Goal: Transaction & Acquisition: Purchase product/service

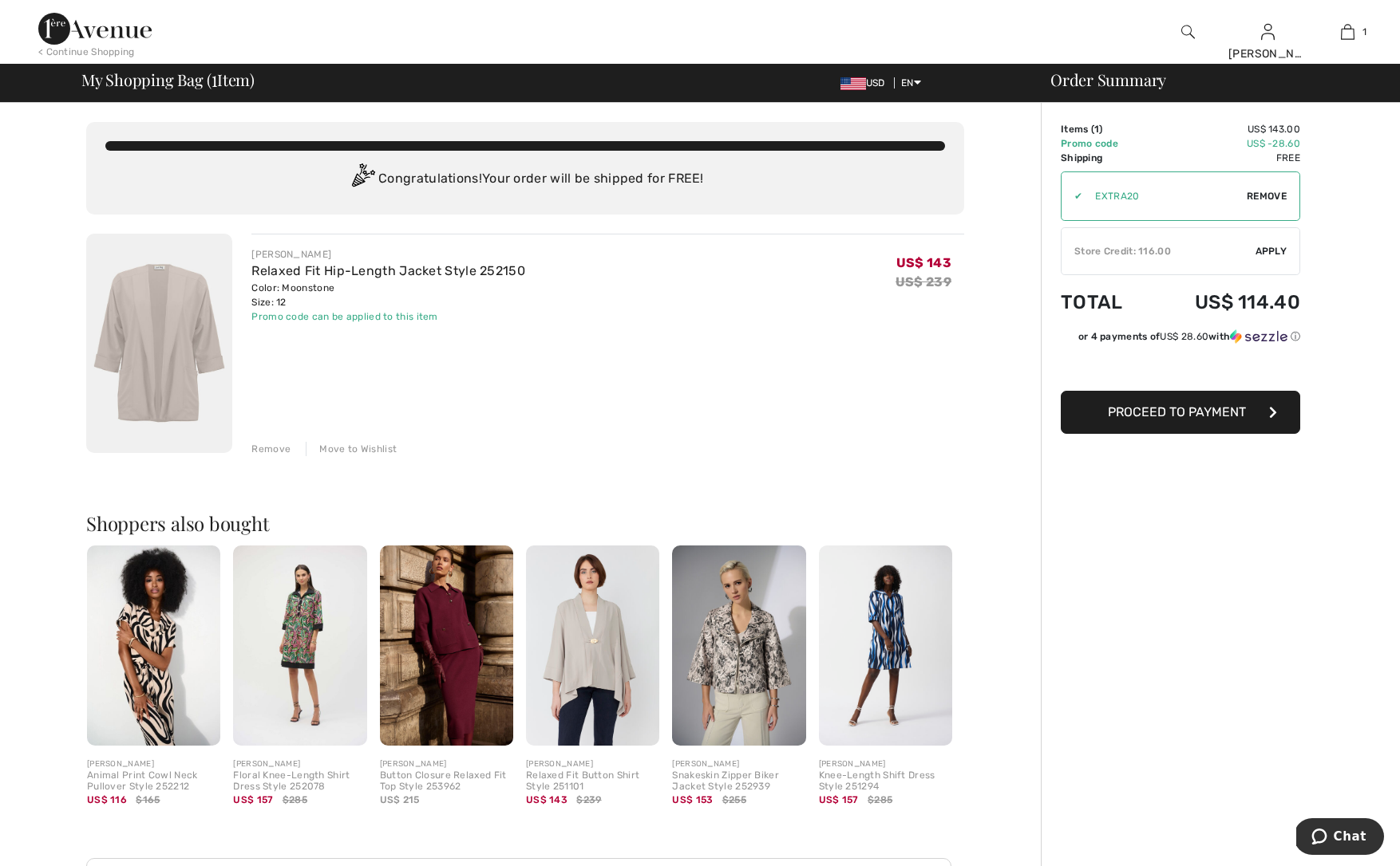
click at [595, 682] on img at bounding box center [592, 646] width 133 height 200
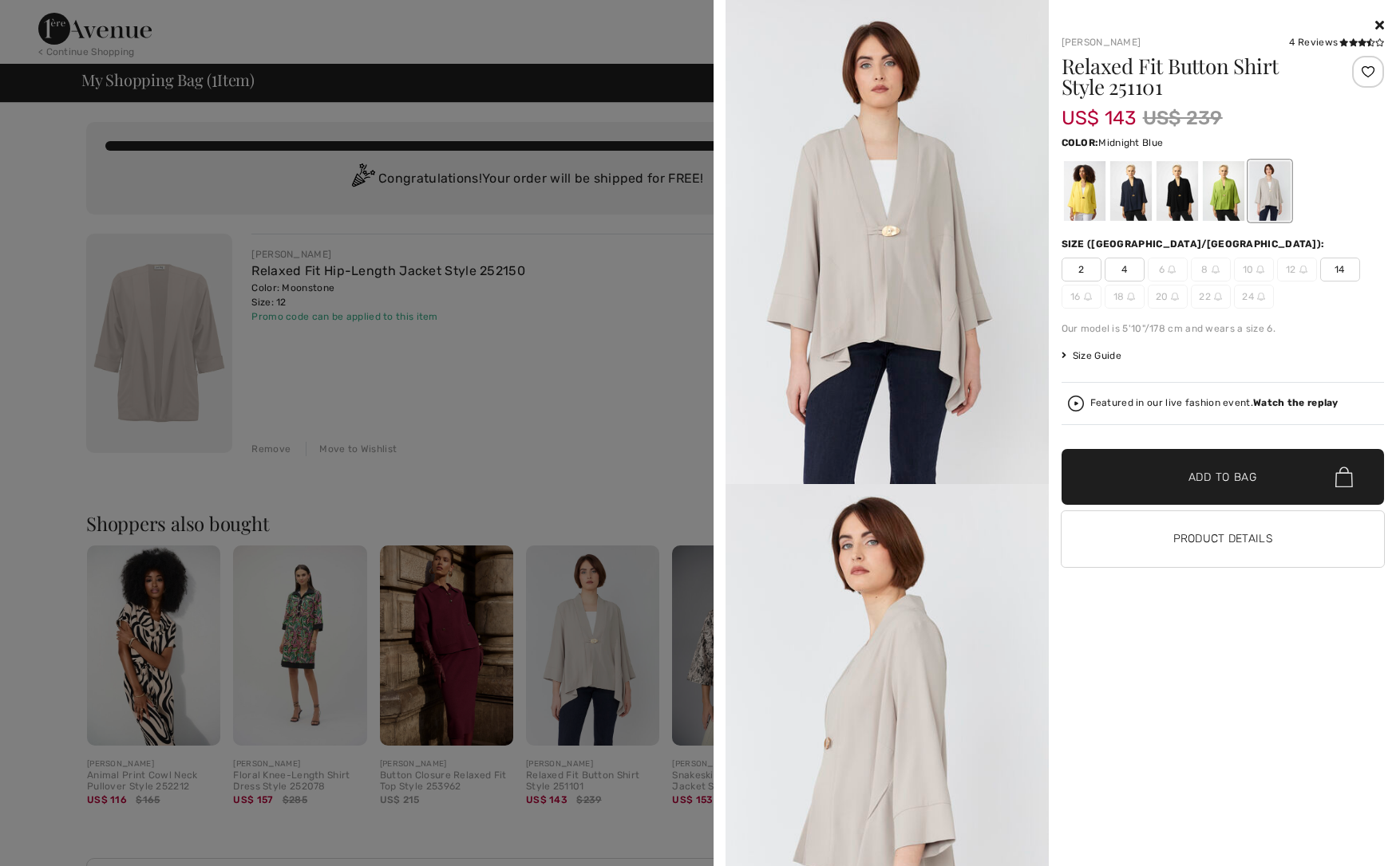
click at [1128, 191] on div at bounding box center [1130, 190] width 41 height 60
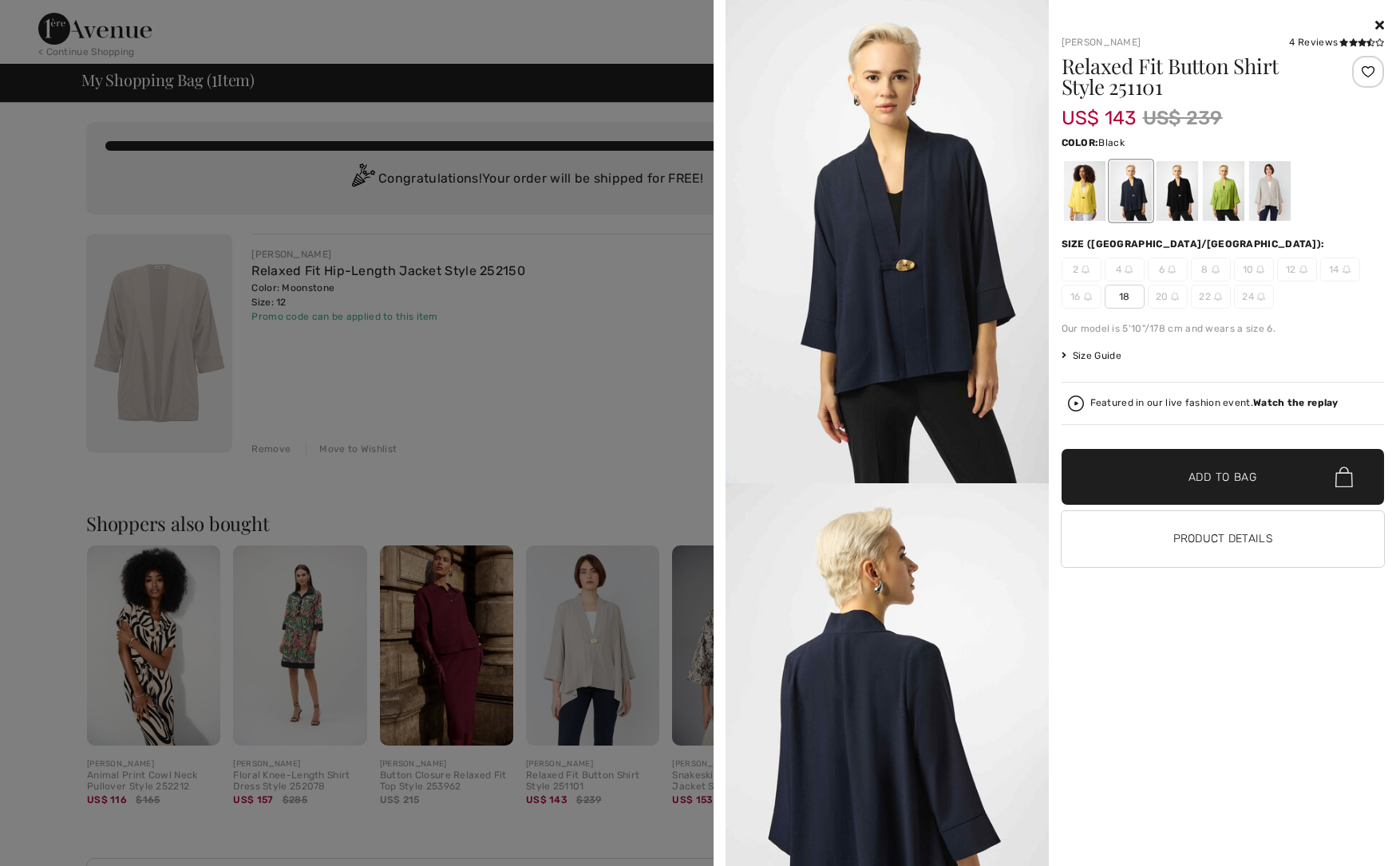
click at [1168, 203] on div at bounding box center [1176, 190] width 41 height 60
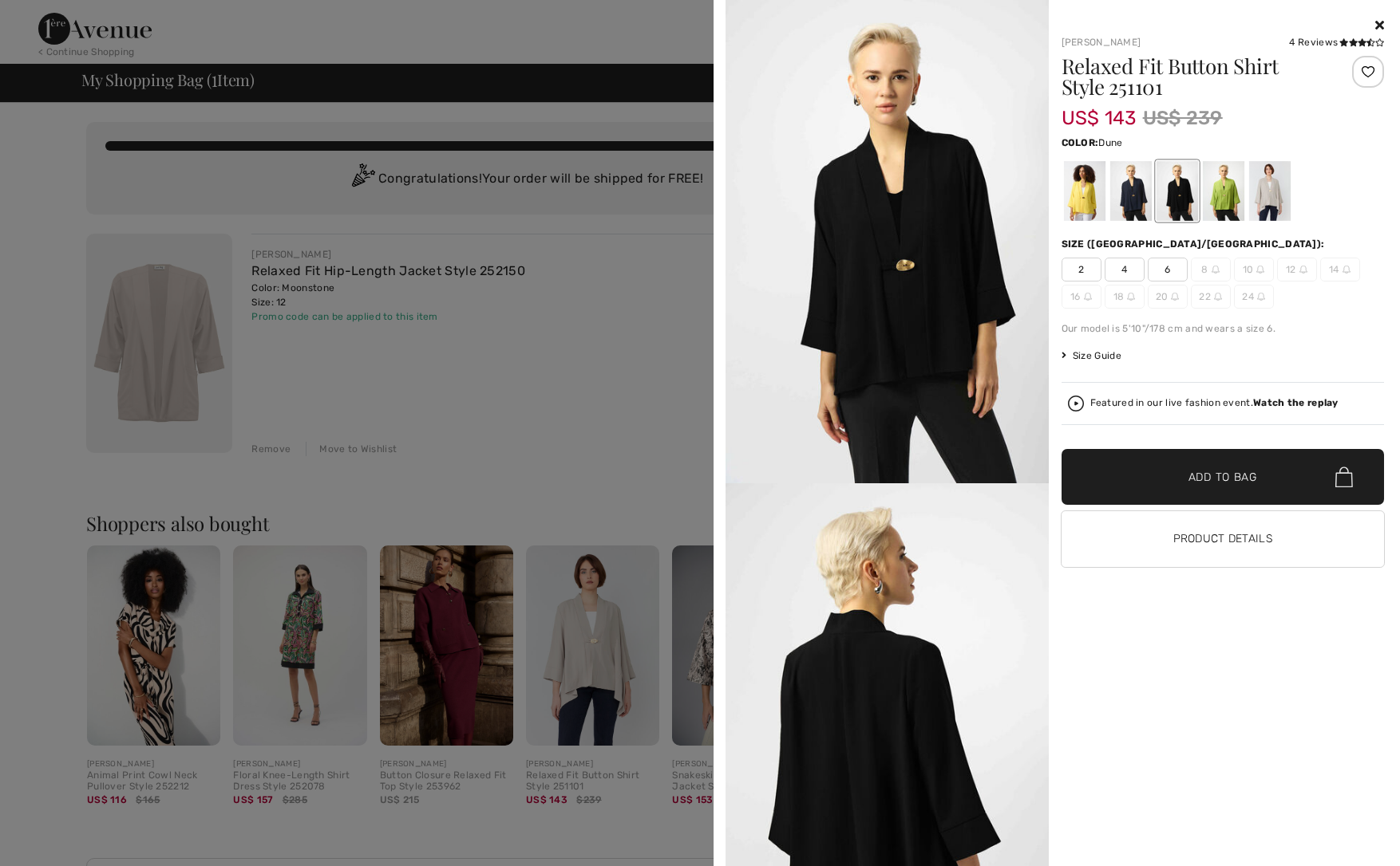
click at [1257, 197] on div at bounding box center [1269, 190] width 41 height 60
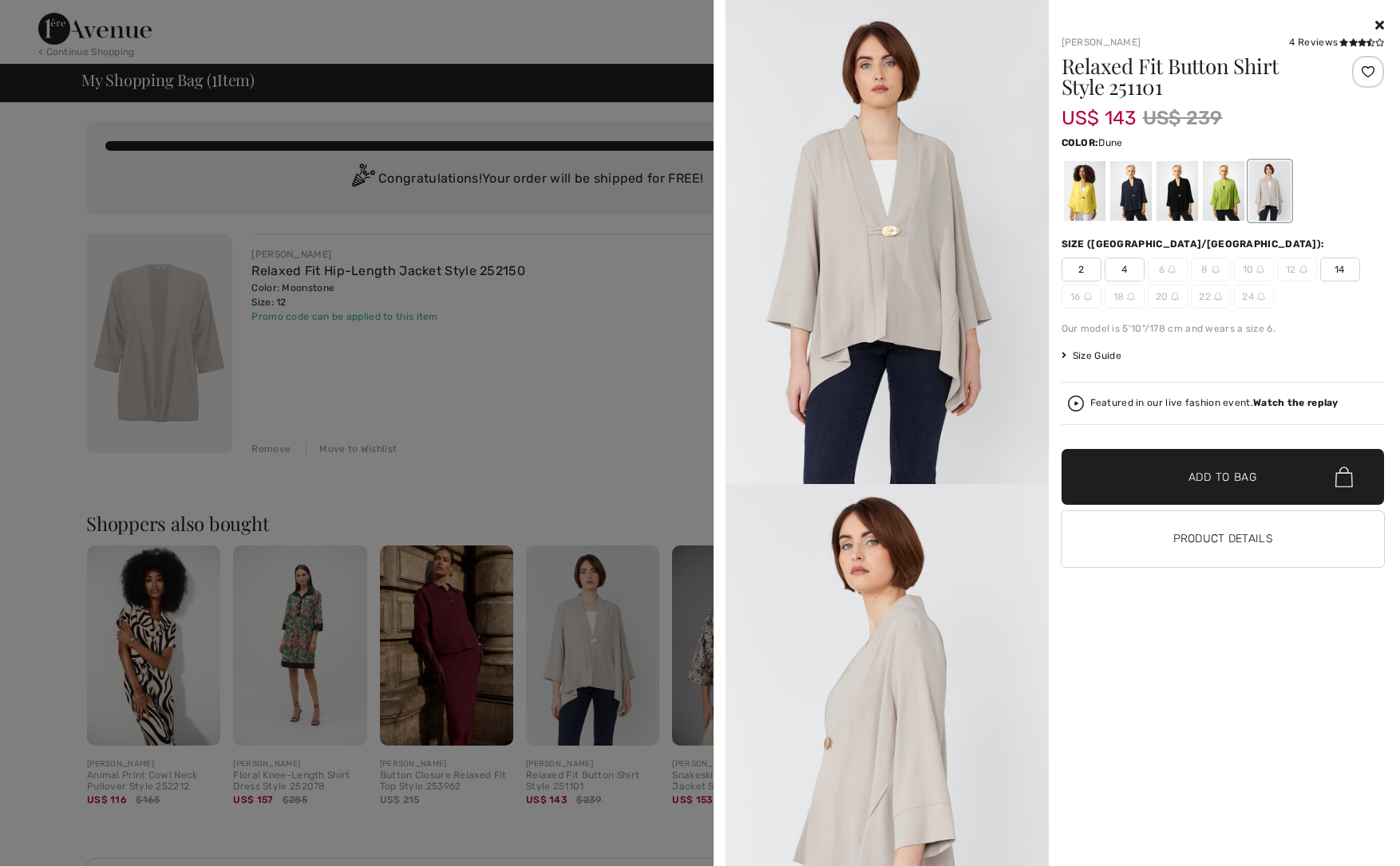
click at [515, 278] on div at bounding box center [700, 433] width 1400 height 866
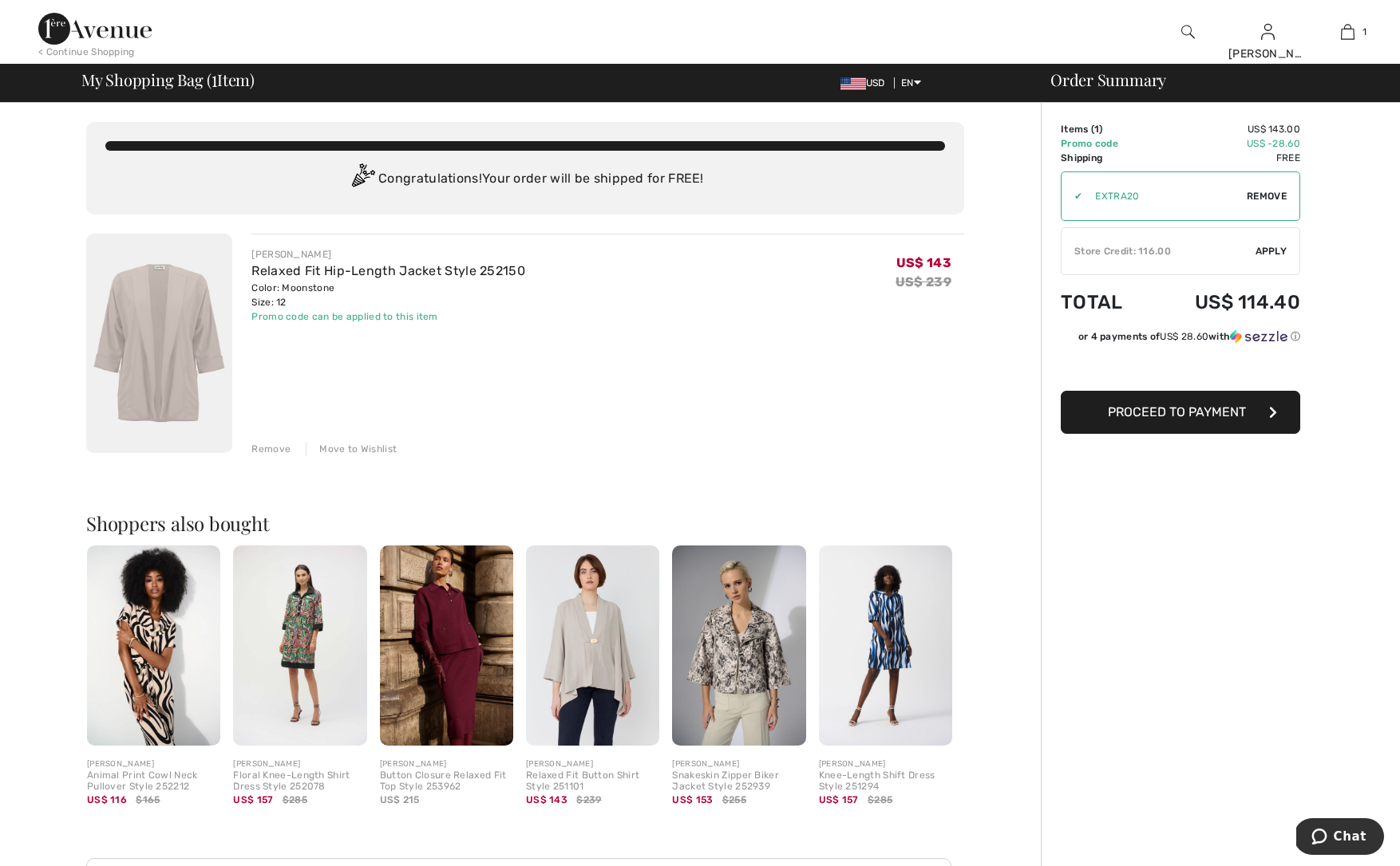
click at [1140, 416] on span "Proceed to Payment" at bounding box center [1177, 411] width 138 height 16
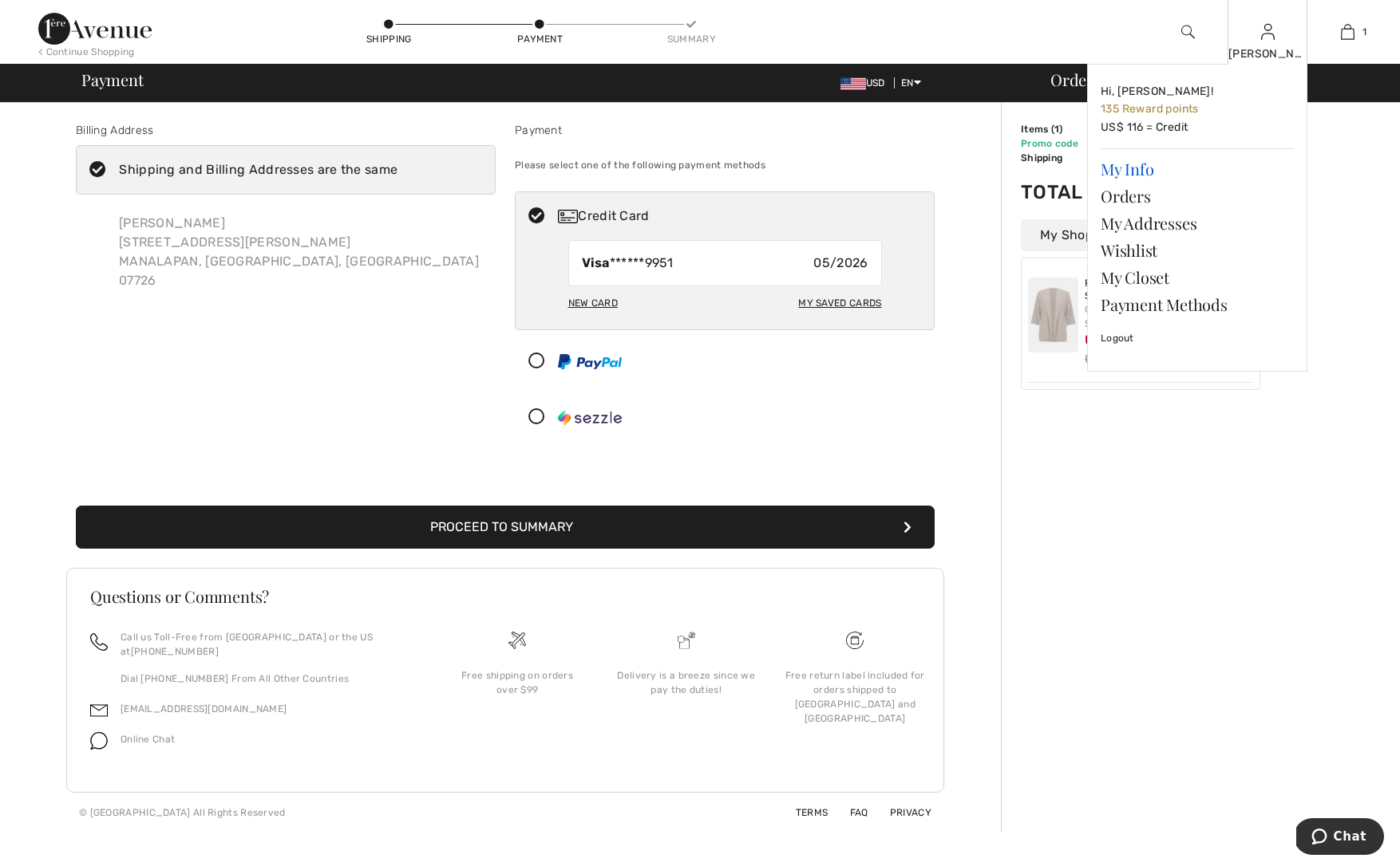
click at [1117, 168] on link "My Info" at bounding box center [1197, 169] width 193 height 28
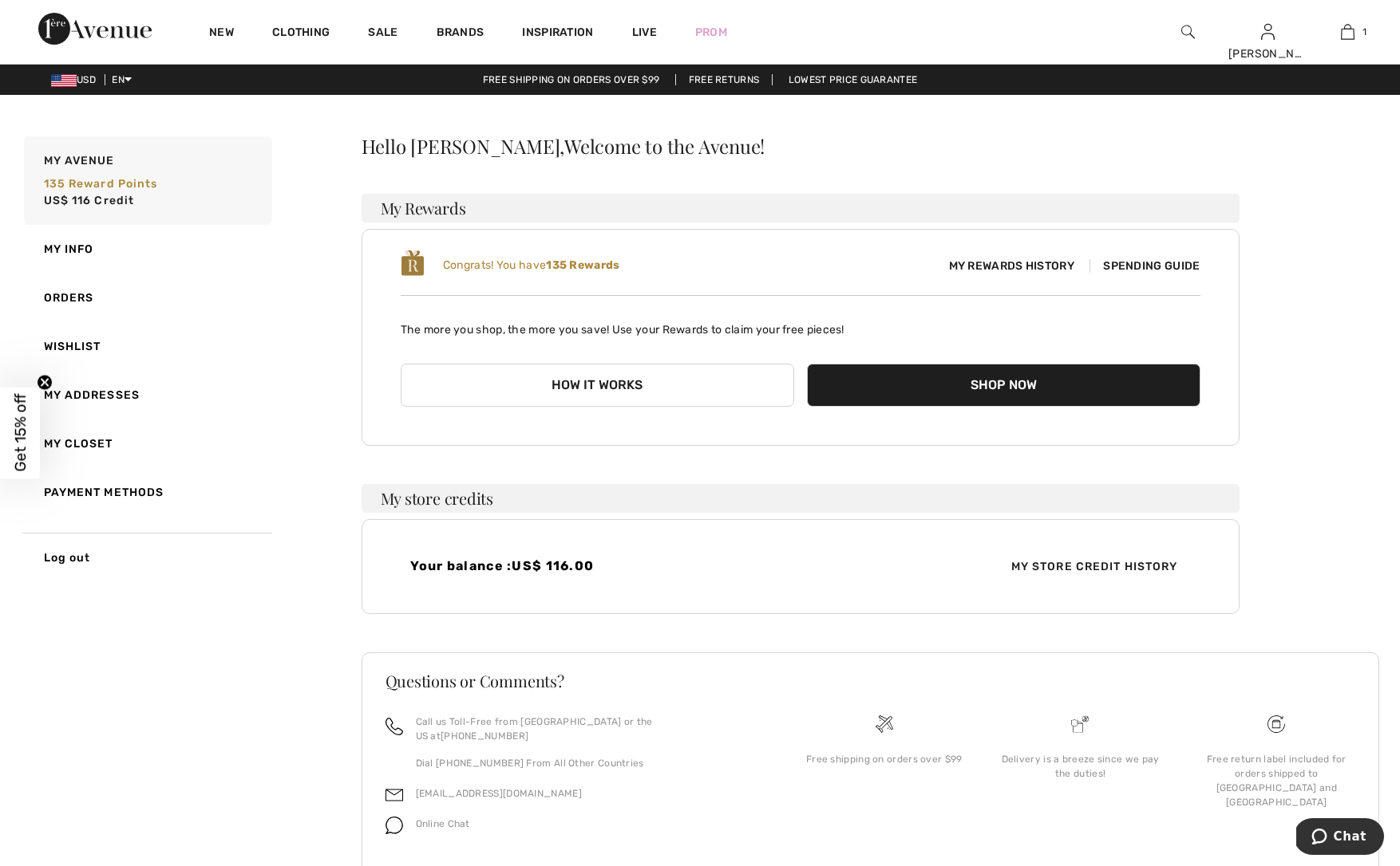
click at [1129, 566] on span "My Store Credit History" at bounding box center [1094, 567] width 192 height 17
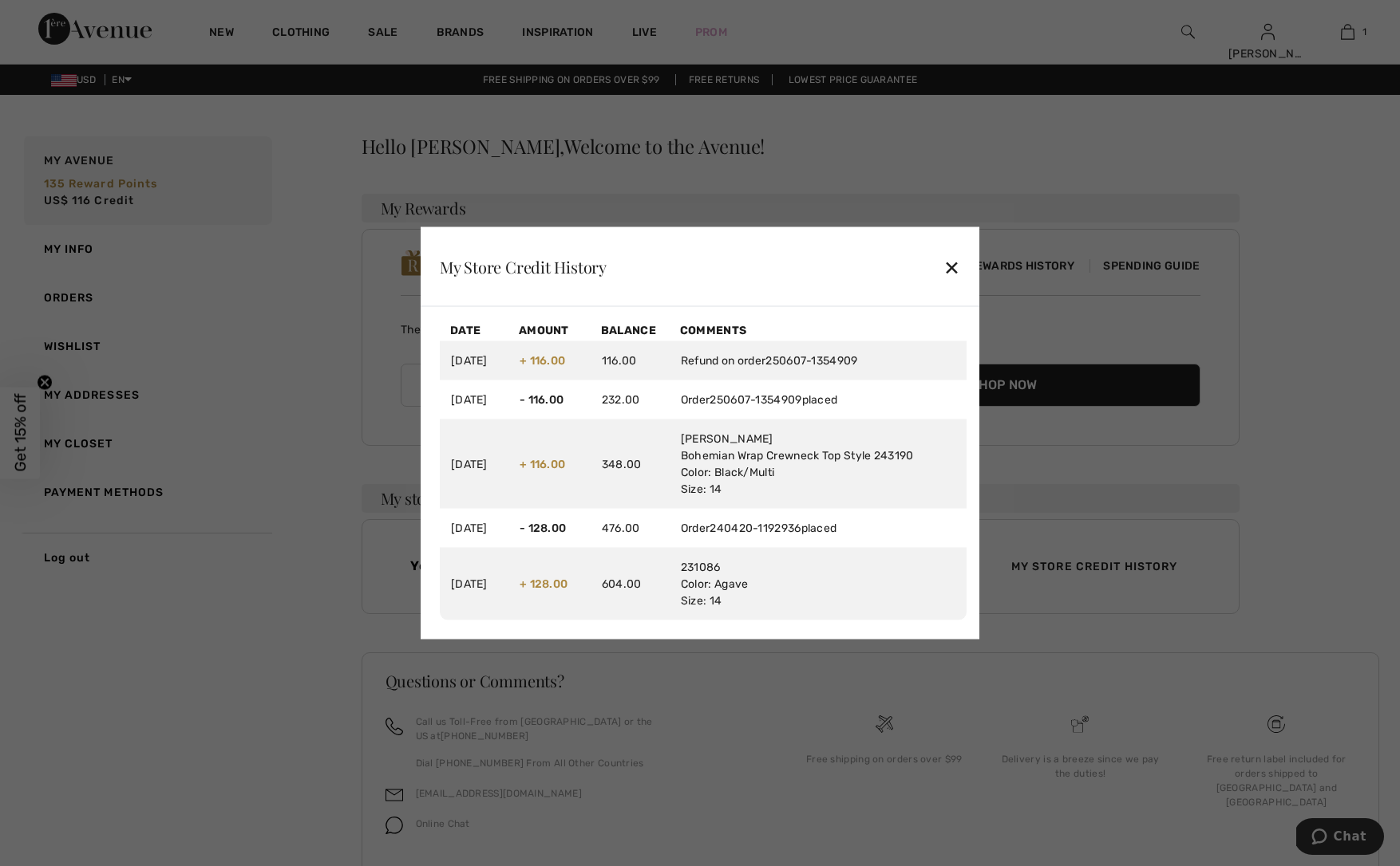
click at [946, 268] on div "✕" at bounding box center [952, 266] width 17 height 33
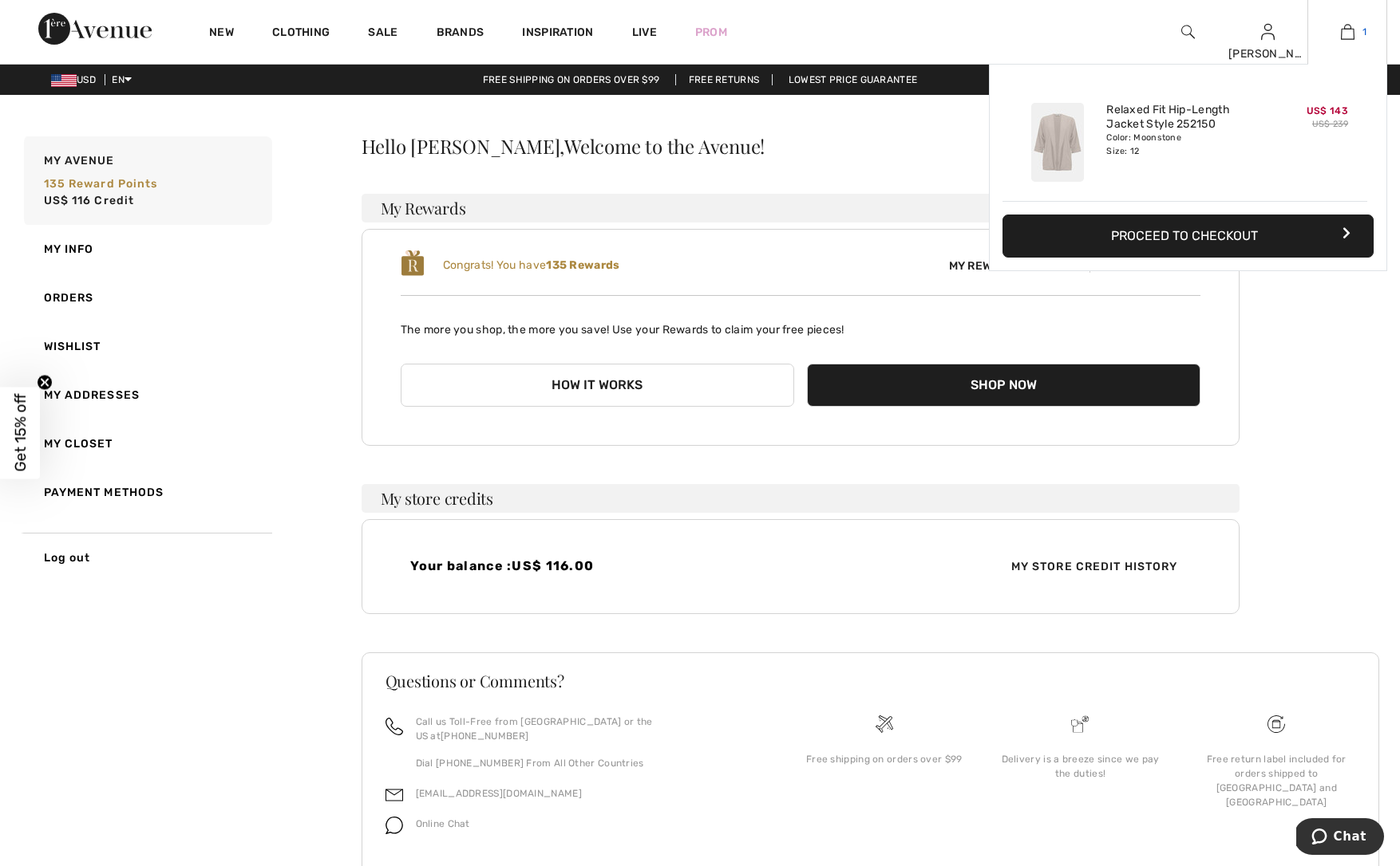
click at [1340, 39] on img at bounding box center [1347, 31] width 14 height 19
click at [1296, 234] on button "Proceed to Checkout" at bounding box center [1188, 236] width 371 height 43
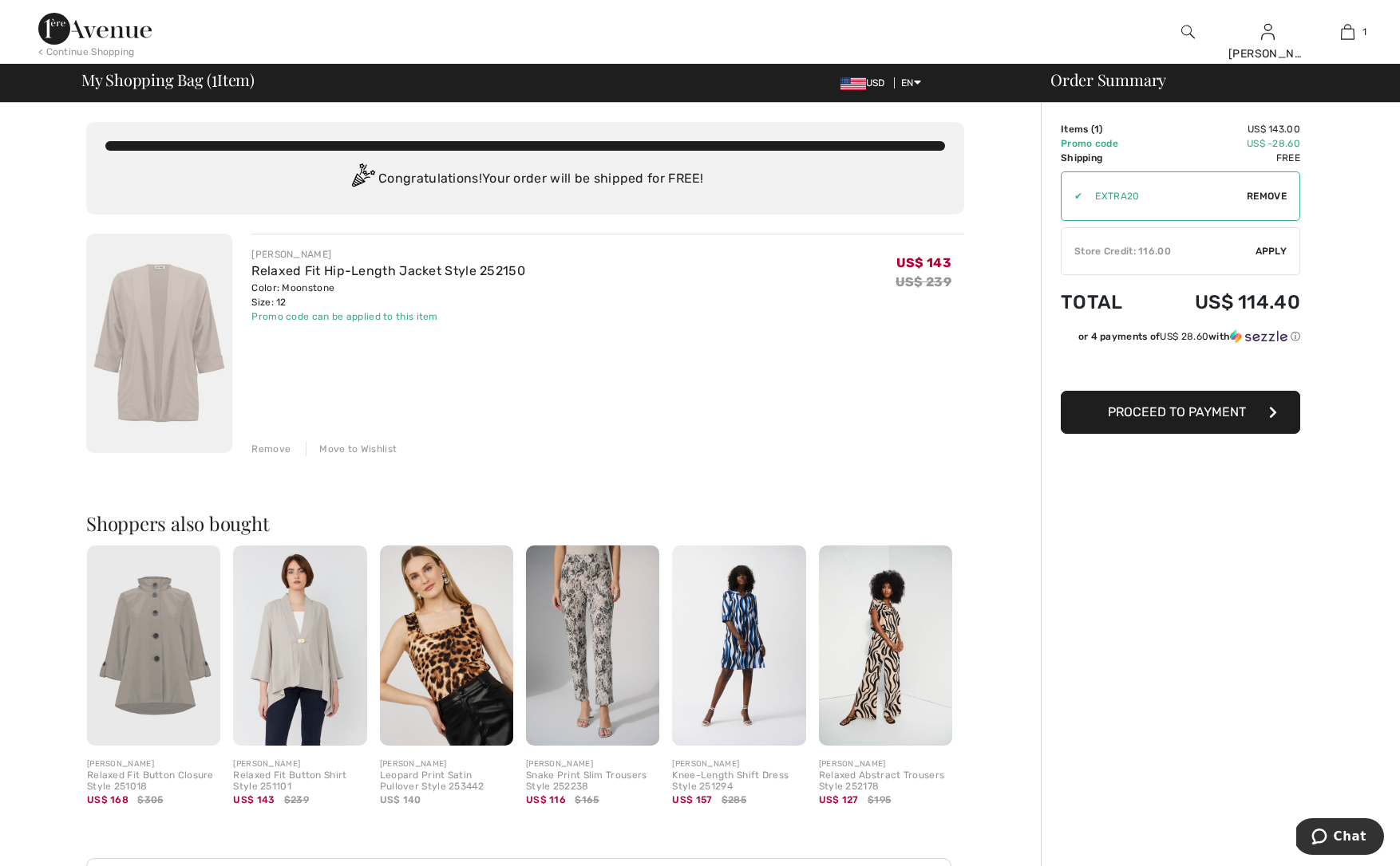
click at [1275, 246] on span "Apply" at bounding box center [1271, 252] width 32 height 15
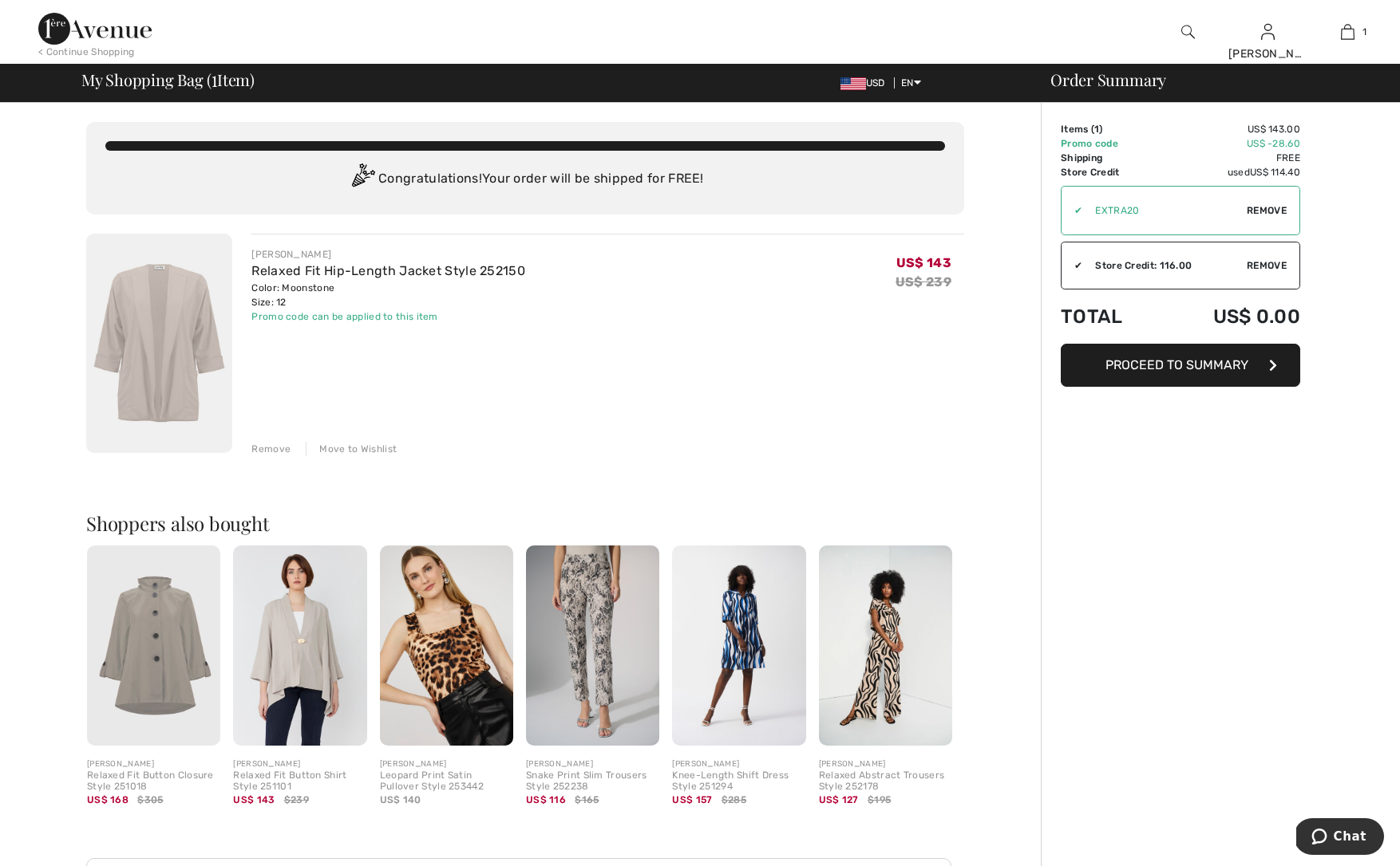
click at [1202, 366] on span "Proceed to Summary" at bounding box center [1177, 365] width 143 height 16
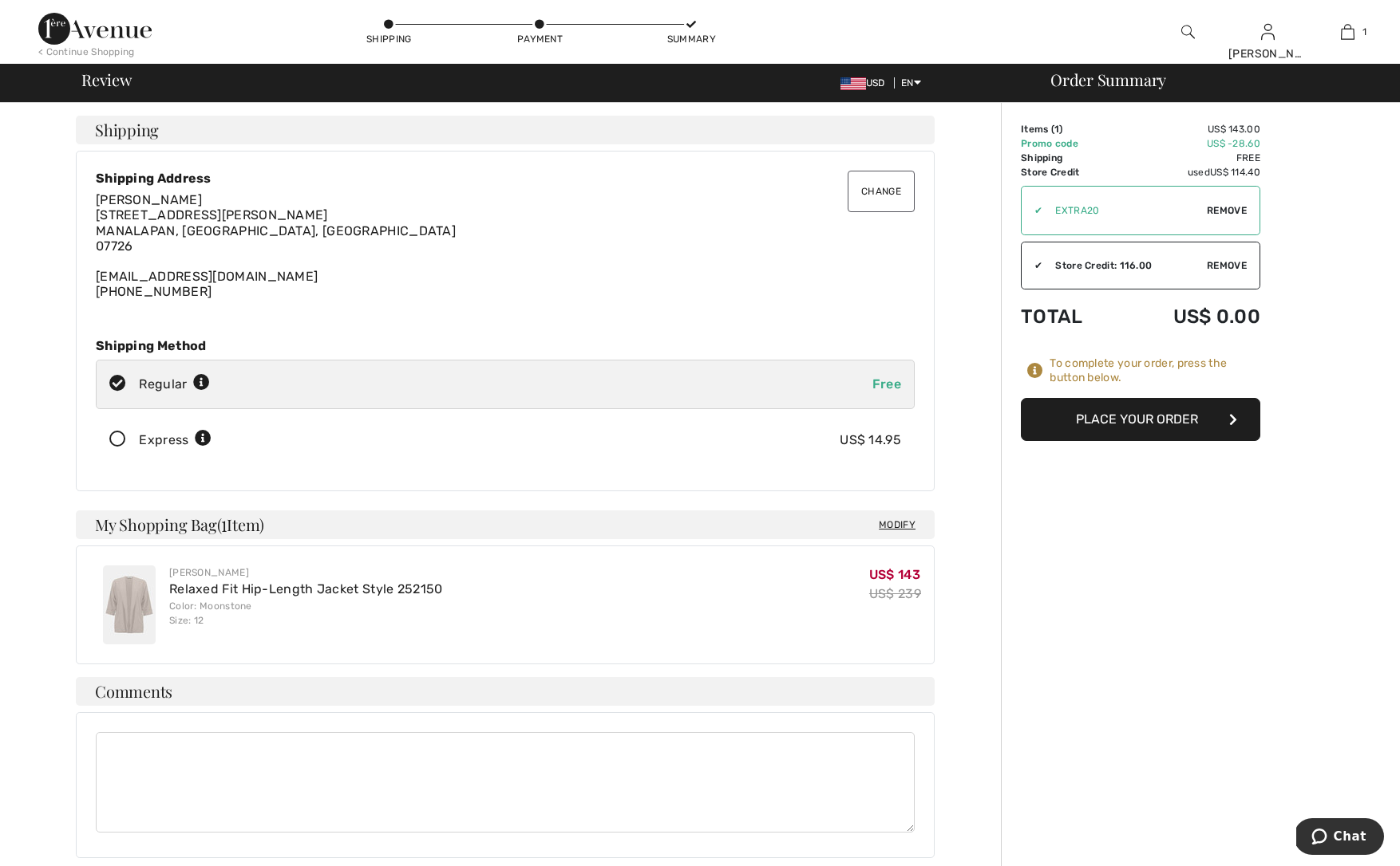
click at [1124, 416] on button "Place Your Order" at bounding box center [1140, 419] width 240 height 43
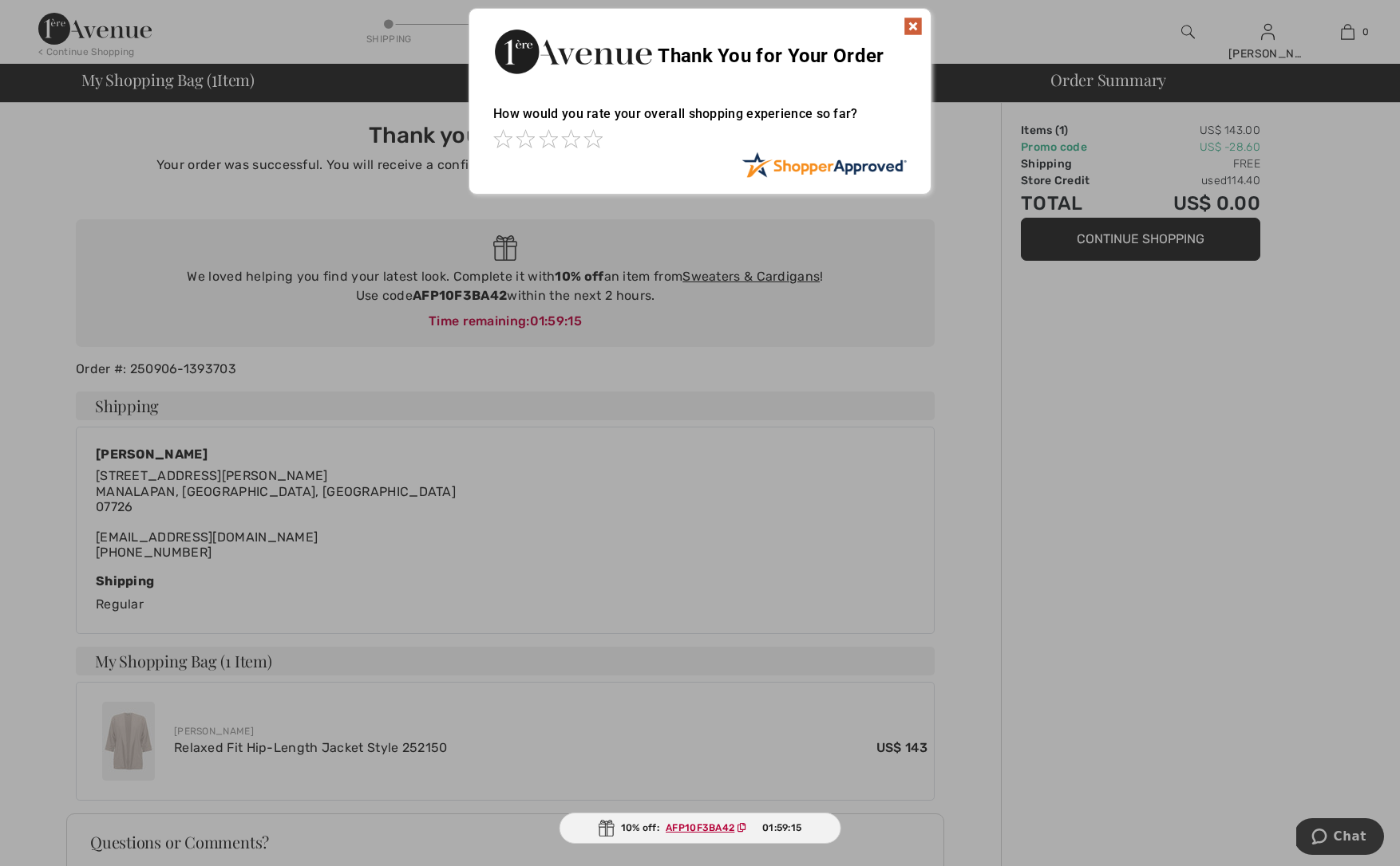
click at [910, 22] on img at bounding box center [912, 26] width 19 height 19
